Goal: Find specific page/section: Find specific page/section

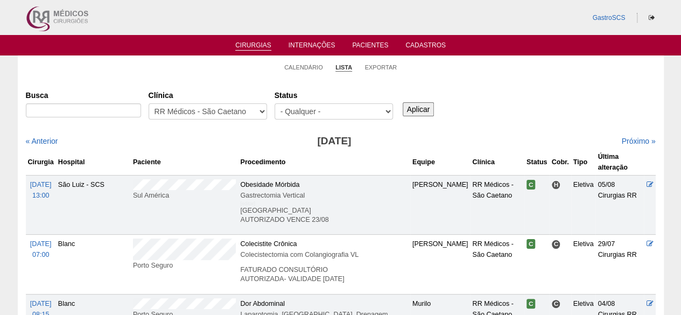
click at [311, 60] on li "Calendário" at bounding box center [303, 66] width 39 height 15
click at [308, 71] on link "Calendário" at bounding box center [303, 68] width 39 height 8
